Goal: Task Accomplishment & Management: Use online tool/utility

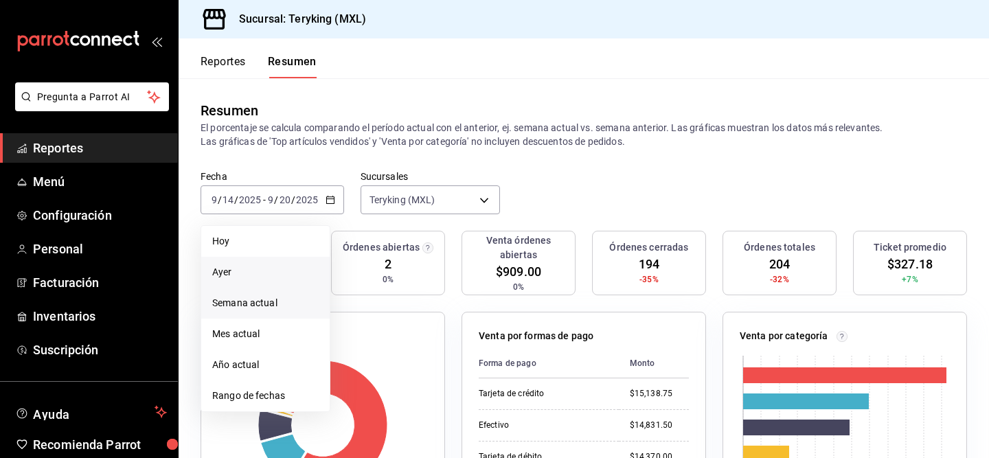
click at [252, 276] on span "Ayer" at bounding box center [265, 272] width 107 height 14
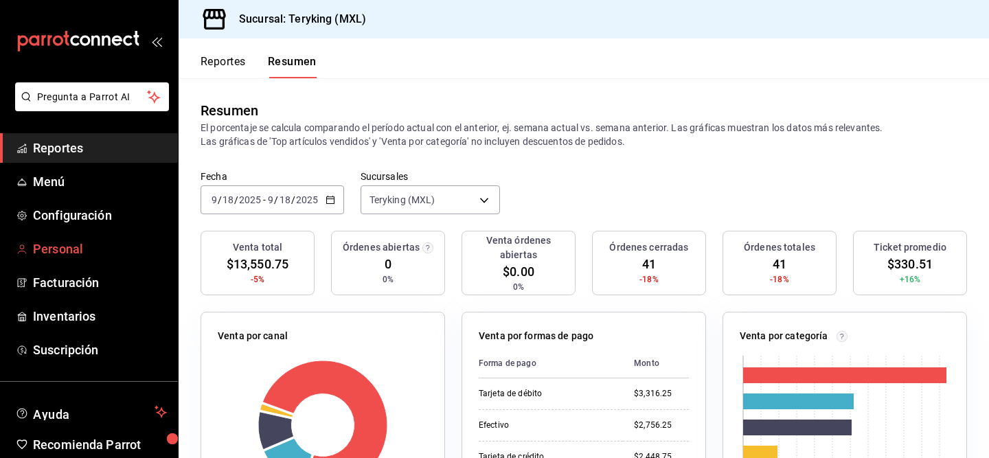
scroll to position [60, 0]
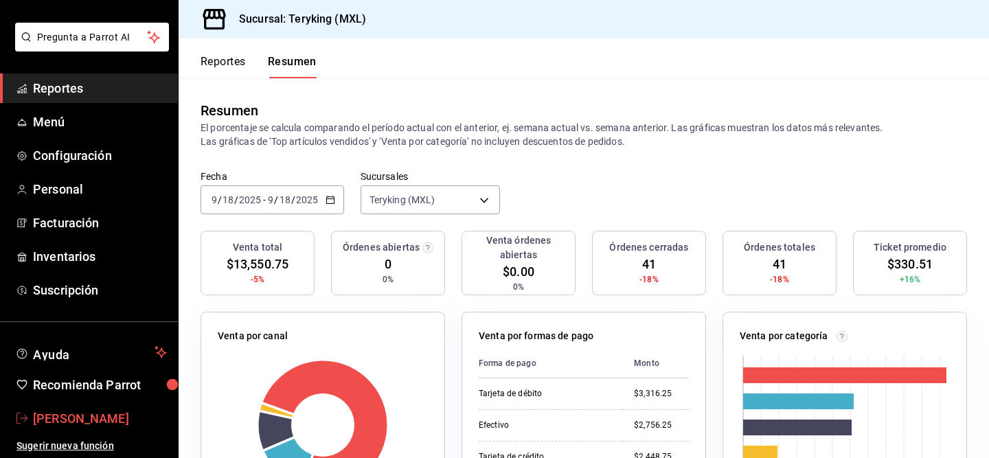
click at [107, 418] on span "[PERSON_NAME]" at bounding box center [100, 419] width 134 height 19
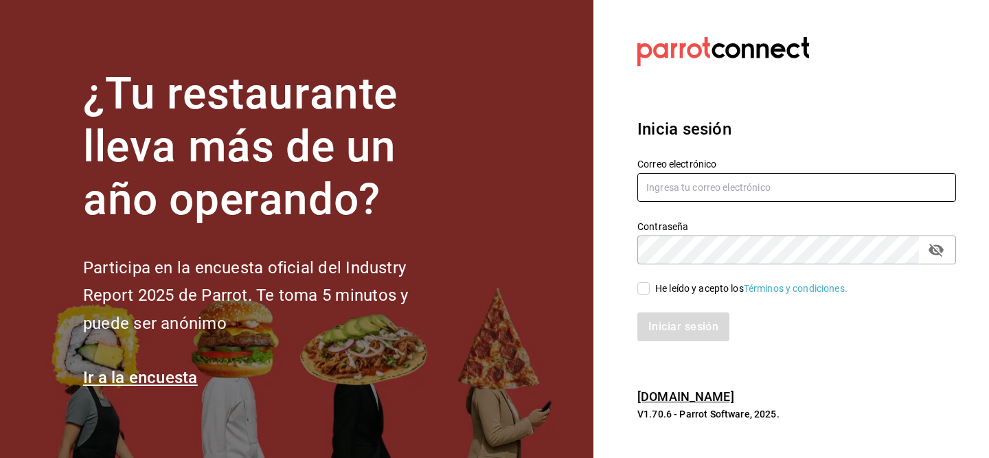
type input "[EMAIL_ADDRESS][DOMAIN_NAME]"
click at [648, 288] on input "He leído y acepto los Términos y condiciones." at bounding box center [644, 288] width 12 height 12
checkbox input "true"
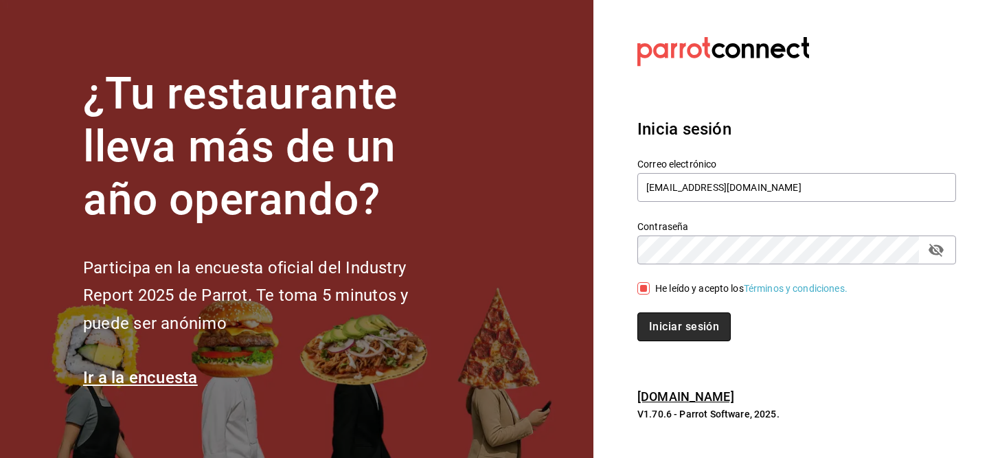
click at [679, 338] on button "Iniciar sesión" at bounding box center [684, 327] width 93 height 29
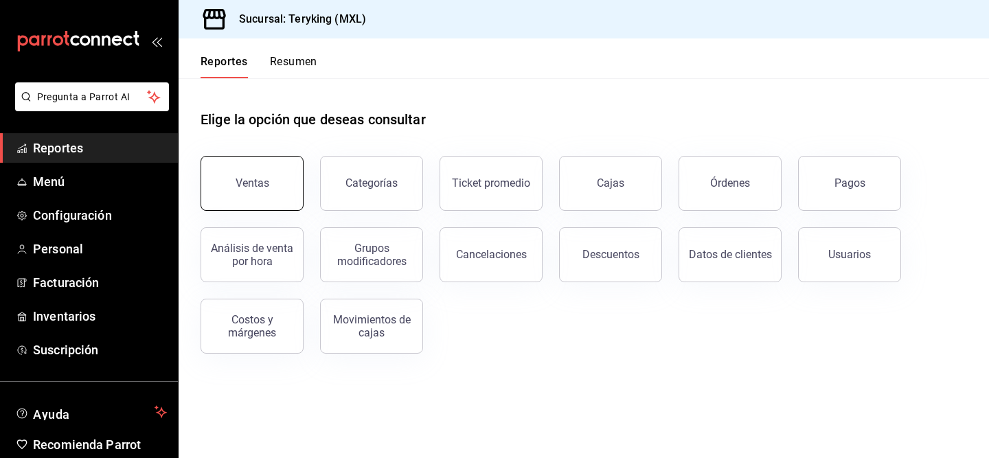
click at [281, 165] on button "Ventas" at bounding box center [252, 183] width 103 height 55
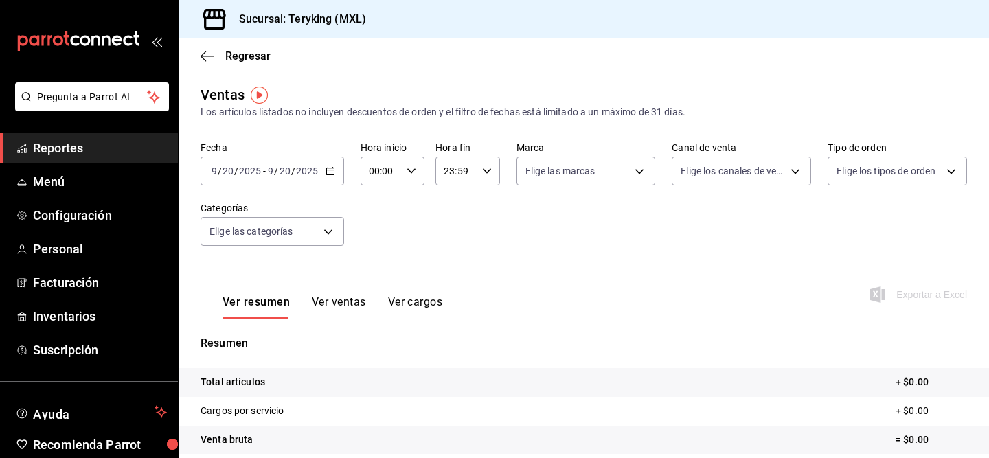
click at [293, 175] on span "/" at bounding box center [293, 171] width 4 height 11
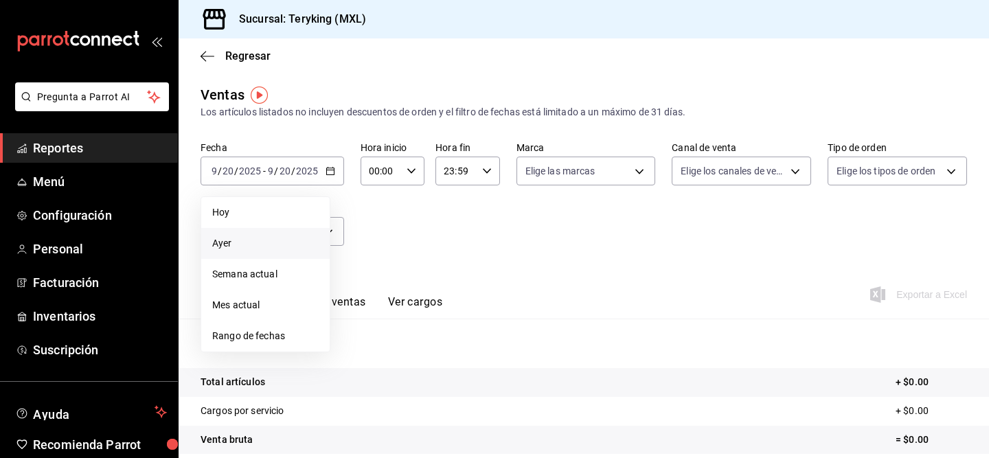
click at [284, 247] on span "Ayer" at bounding box center [265, 243] width 107 height 14
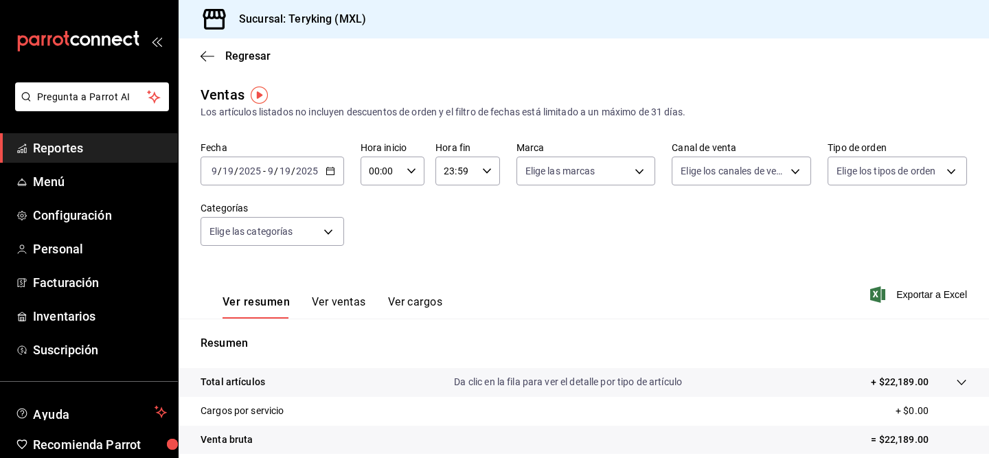
click at [303, 175] on input "2025" at bounding box center [306, 171] width 23 height 11
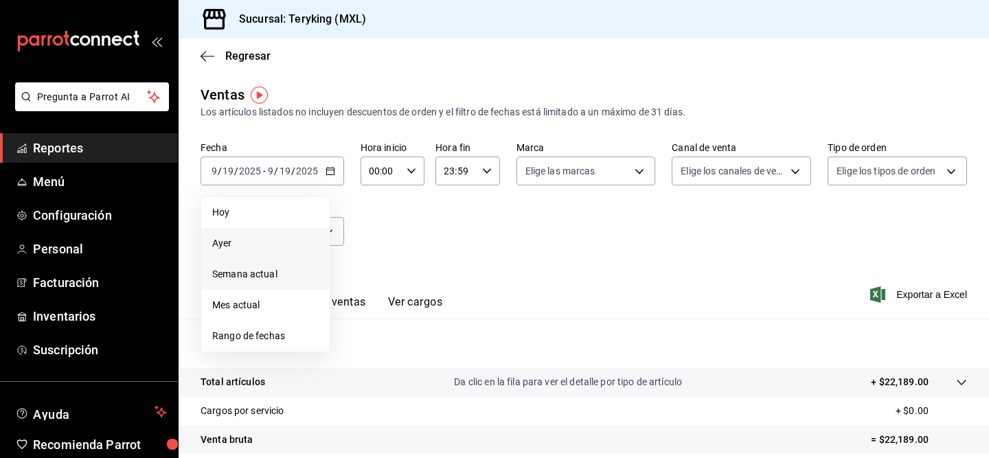
click at [277, 283] on li "Semana actual" at bounding box center [265, 274] width 128 height 31
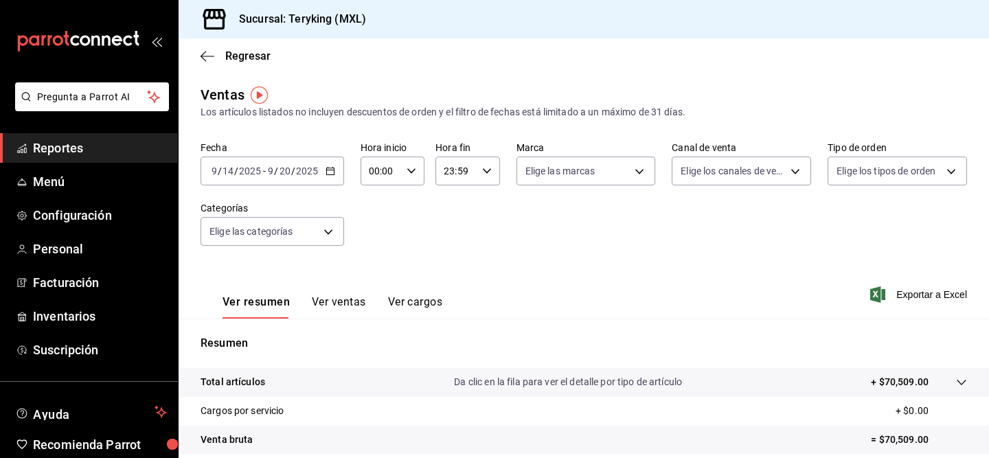
click at [317, 179] on div "2025-09-14 9 / 14 / 2025 - 2025-09-20 9 / 20 / 2025" at bounding box center [273, 171] width 144 height 29
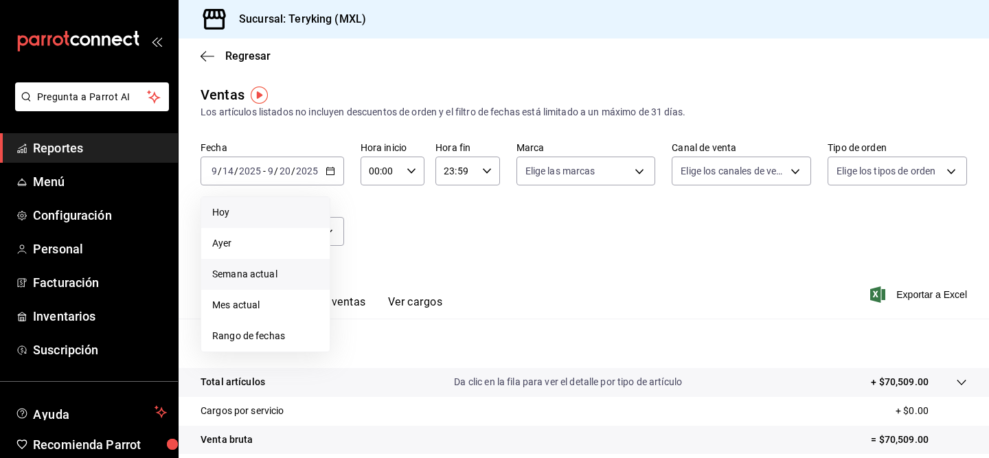
click at [270, 218] on span "Hoy" at bounding box center [265, 212] width 107 height 14
